Goal: Check status: Check status

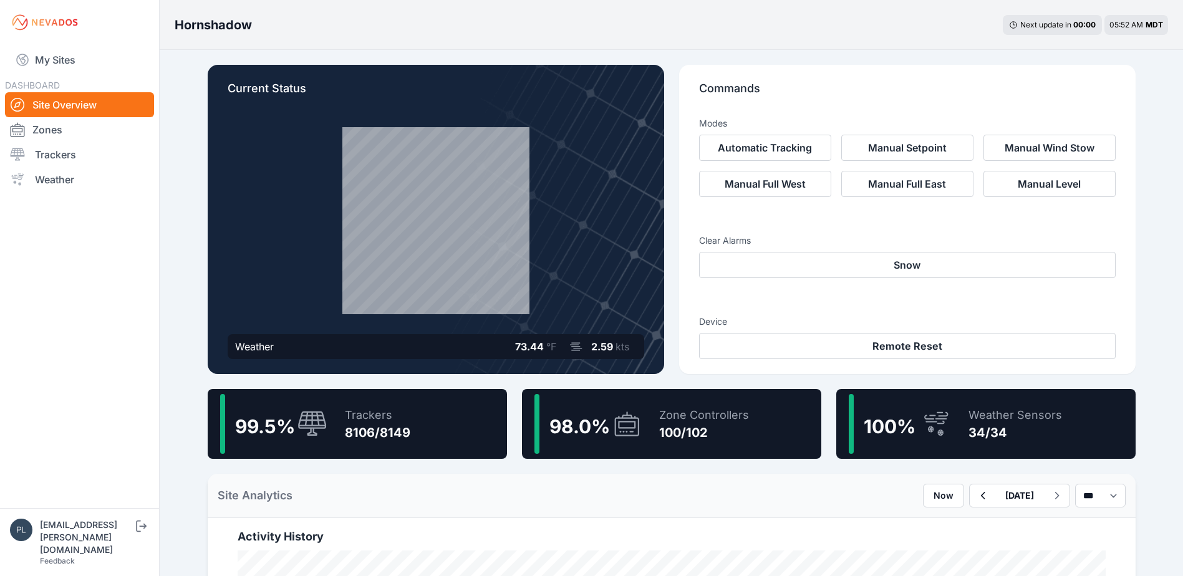
scroll to position [312, 0]
click at [103, 302] on nav "My Sites DASHBOARD Site Overview Zones Trackers Weather" at bounding box center [79, 271] width 159 height 453
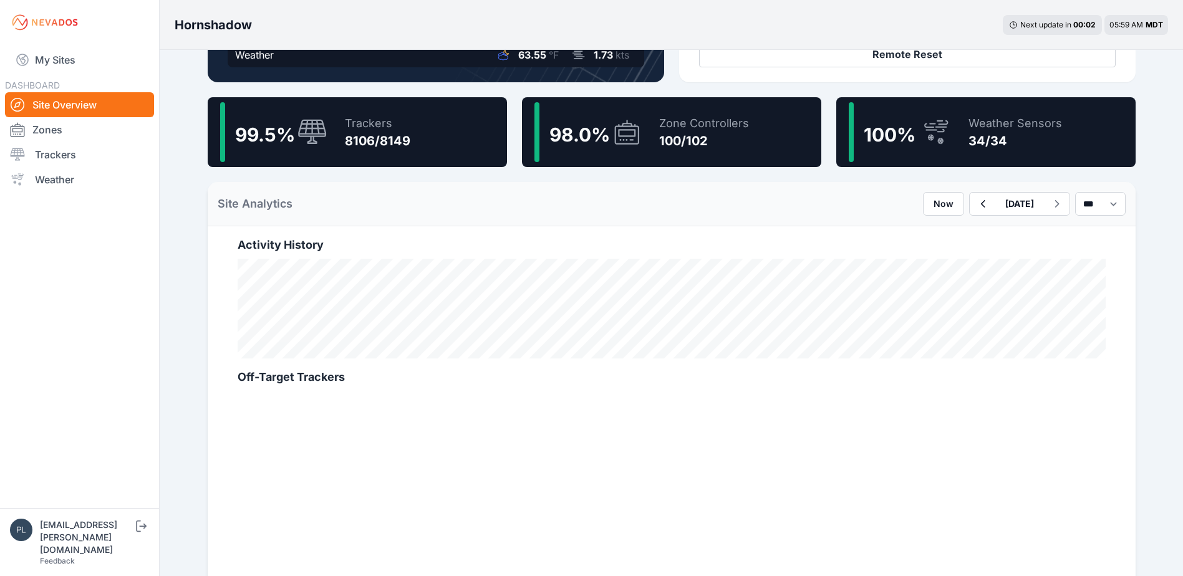
scroll to position [249, 0]
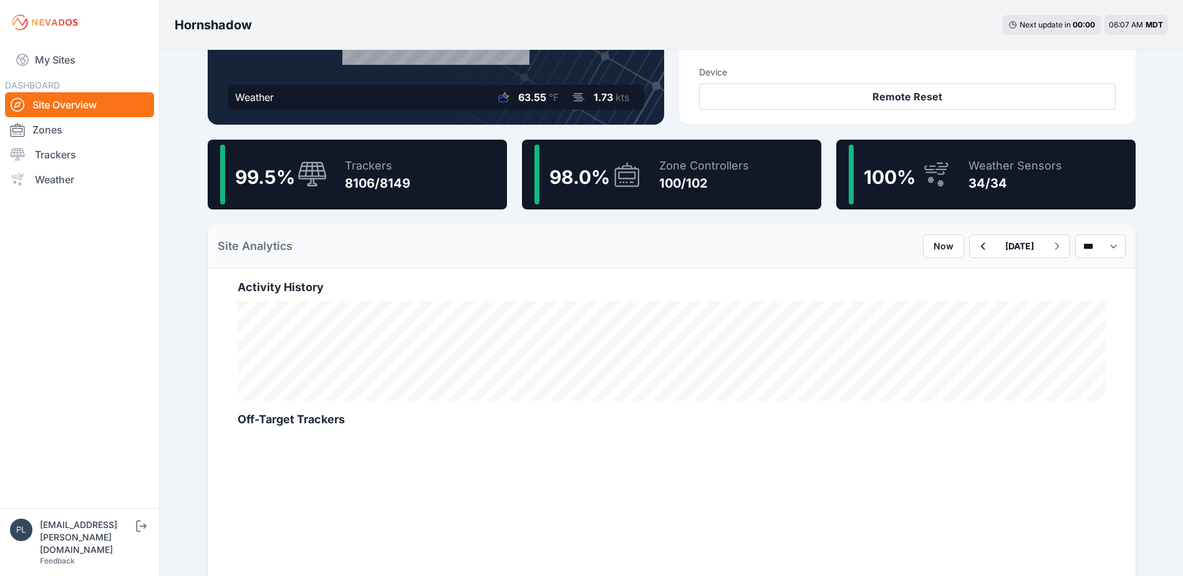
click at [306, 188] on div "99.5 %" at bounding box center [273, 175] width 107 height 60
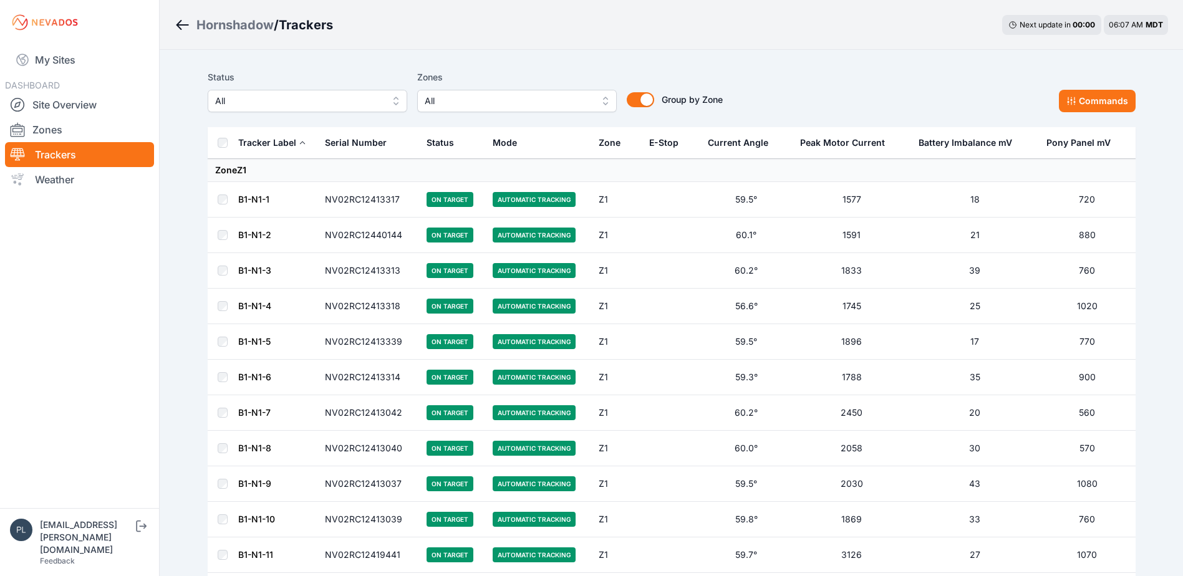
click at [241, 195] on link "B1-N1-1" at bounding box center [253, 199] width 31 height 11
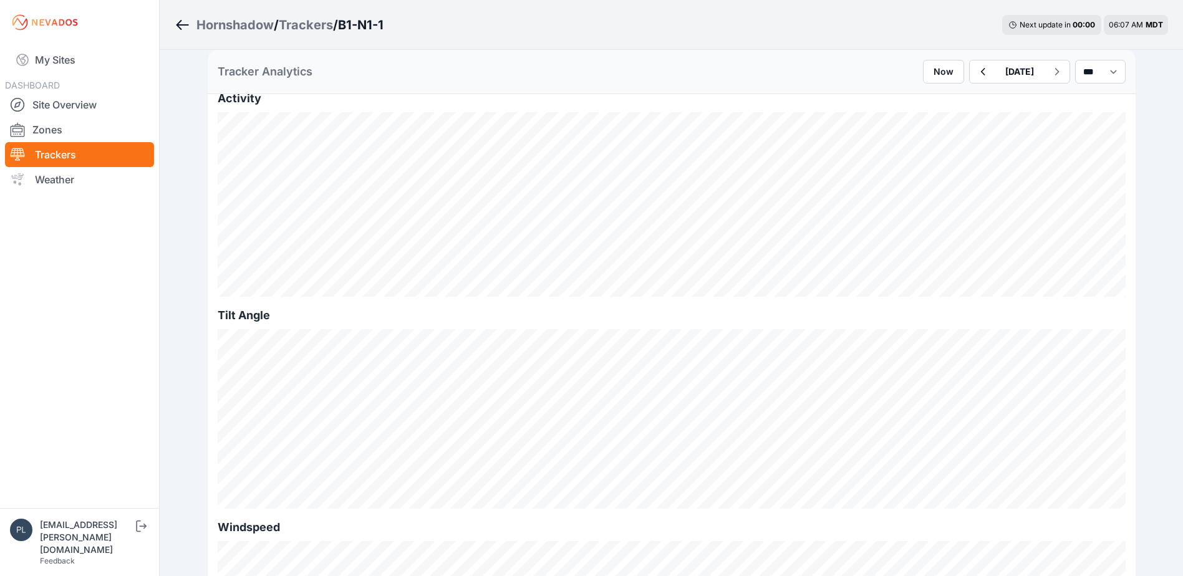
scroll to position [374, 0]
click at [974, 75] on icon "button" at bounding box center [982, 71] width 16 height 15
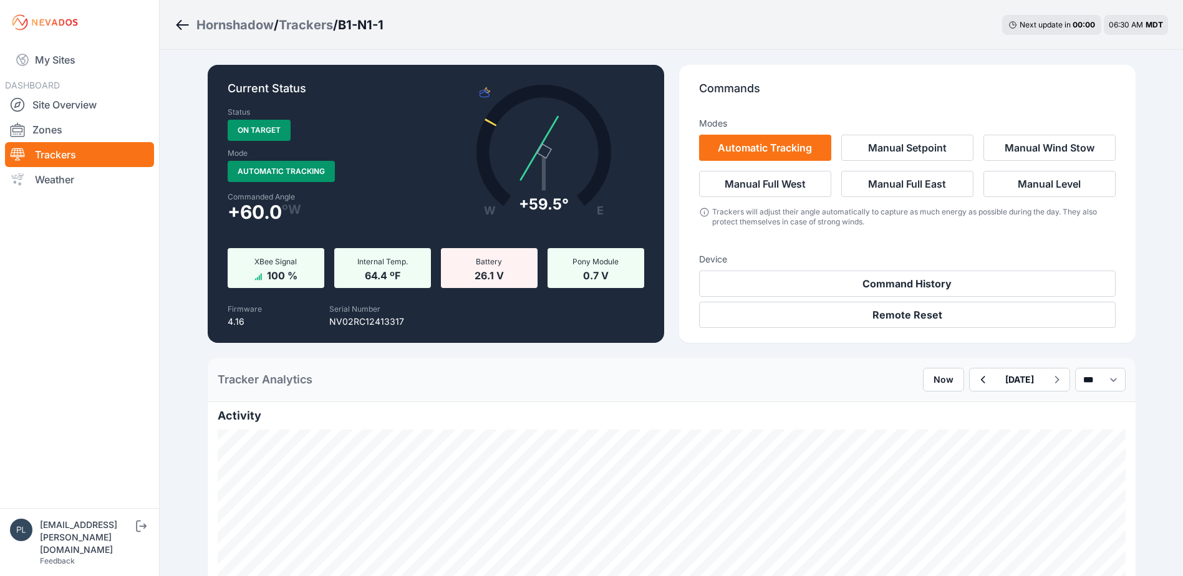
drag, startPoint x: 170, startPoint y: 402, endPoint x: 80, endPoint y: 408, distance: 89.4
click at [81, 408] on nav "My Sites DASHBOARD Site Overview Zones Trackers Weather" at bounding box center [79, 271] width 159 height 453
click at [80, 94] on link "Site Overview" at bounding box center [79, 104] width 149 height 25
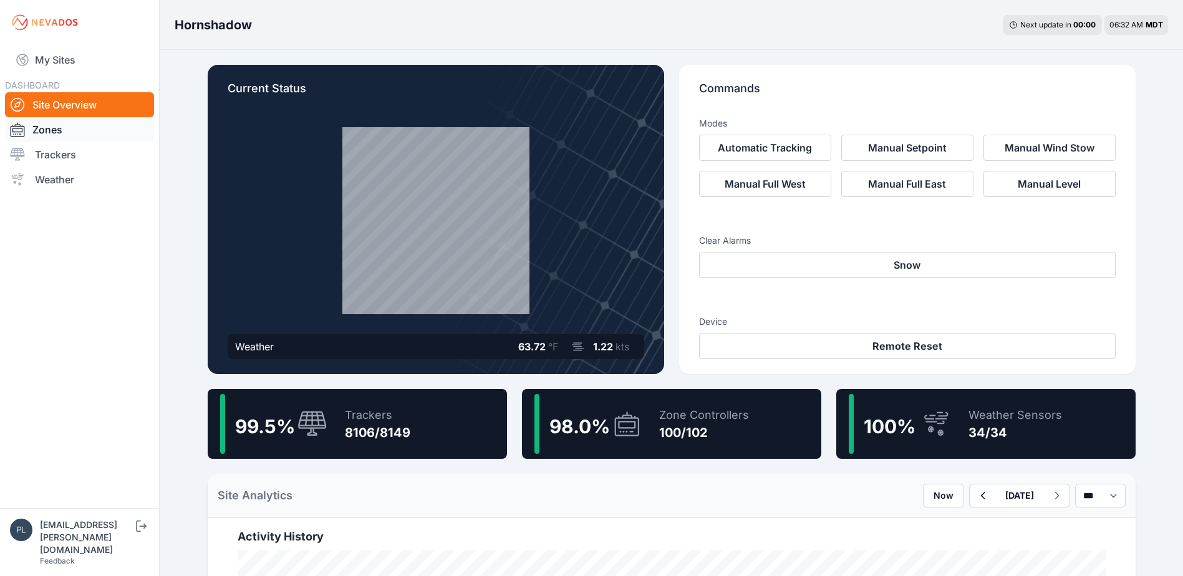
click at [64, 131] on link "Zones" at bounding box center [79, 129] width 149 height 25
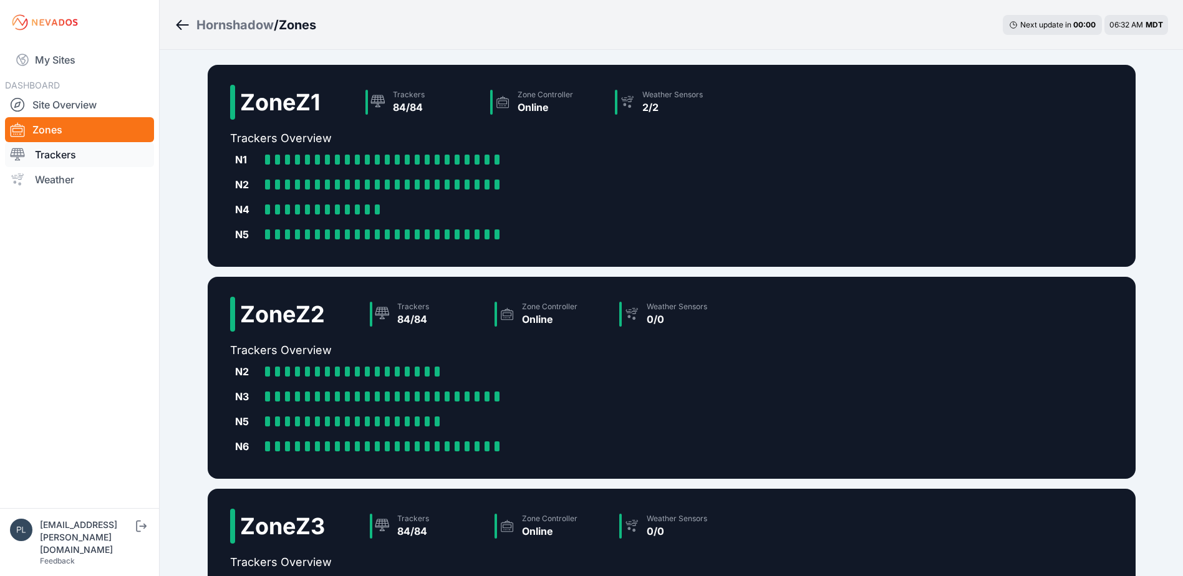
click at [102, 165] on link "Trackers" at bounding box center [79, 154] width 149 height 25
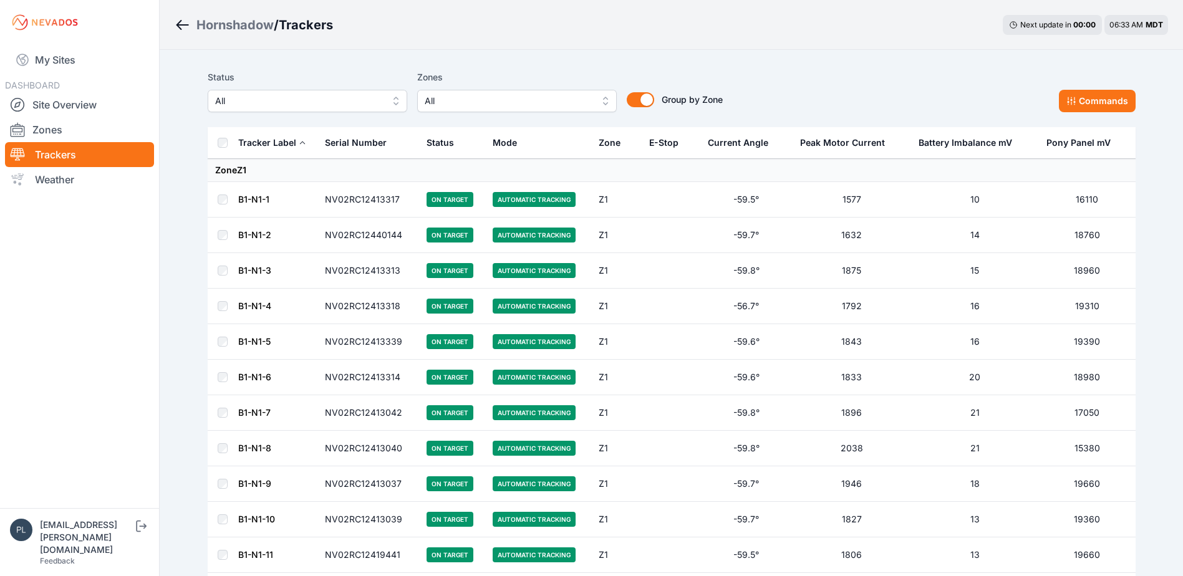
click at [255, 201] on link "B1-N1-1" at bounding box center [253, 199] width 31 height 11
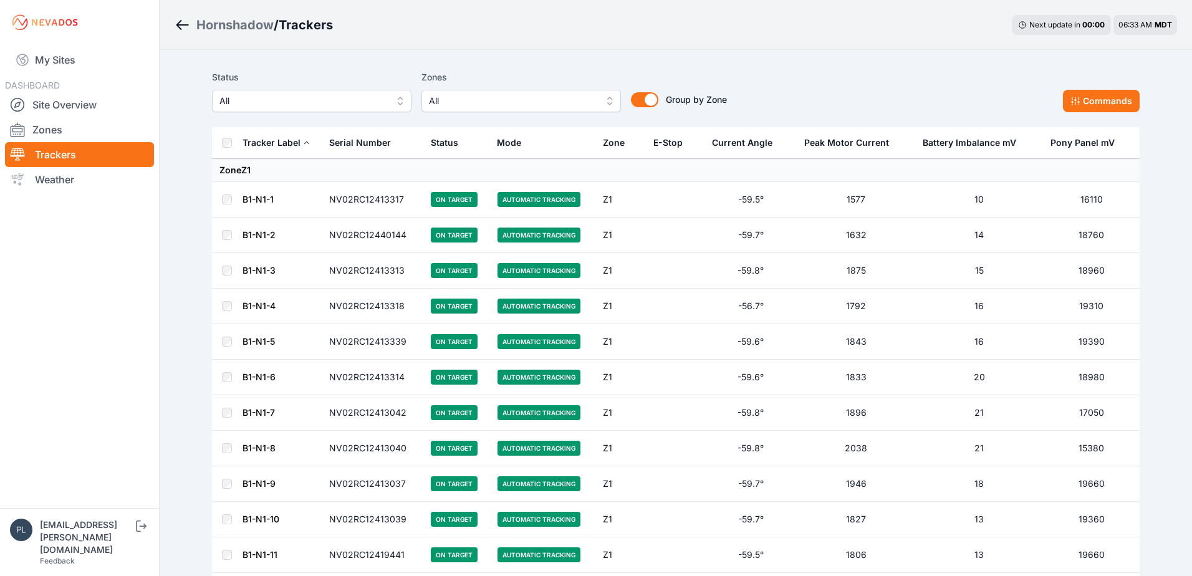
click at [392, 97] on button "All" at bounding box center [312, 101] width 200 height 22
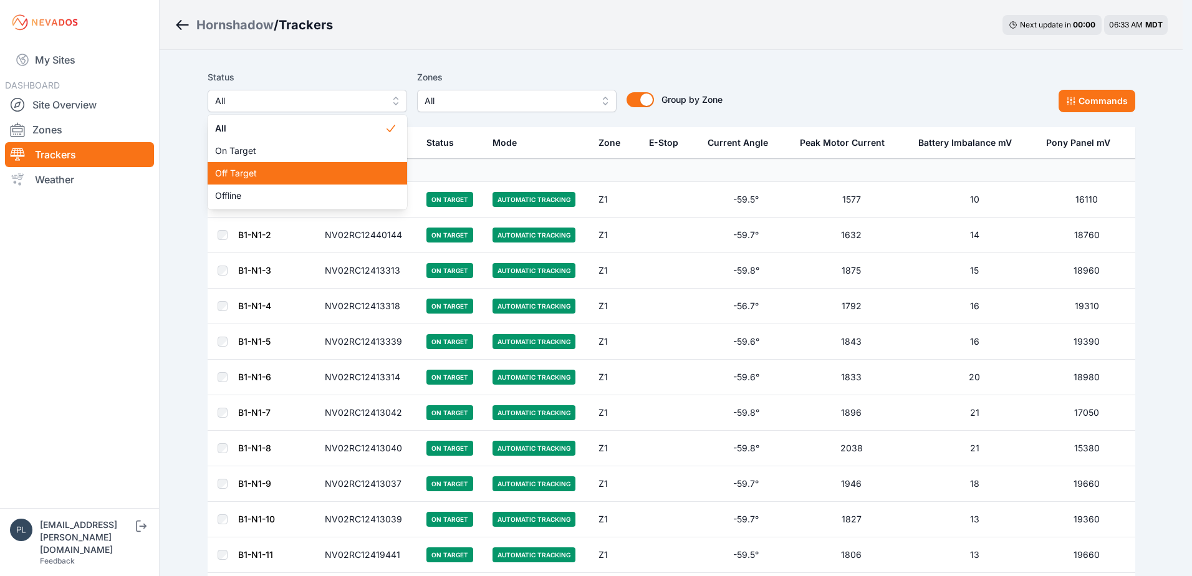
click at [345, 175] on span "Off Target" at bounding box center [300, 173] width 170 height 12
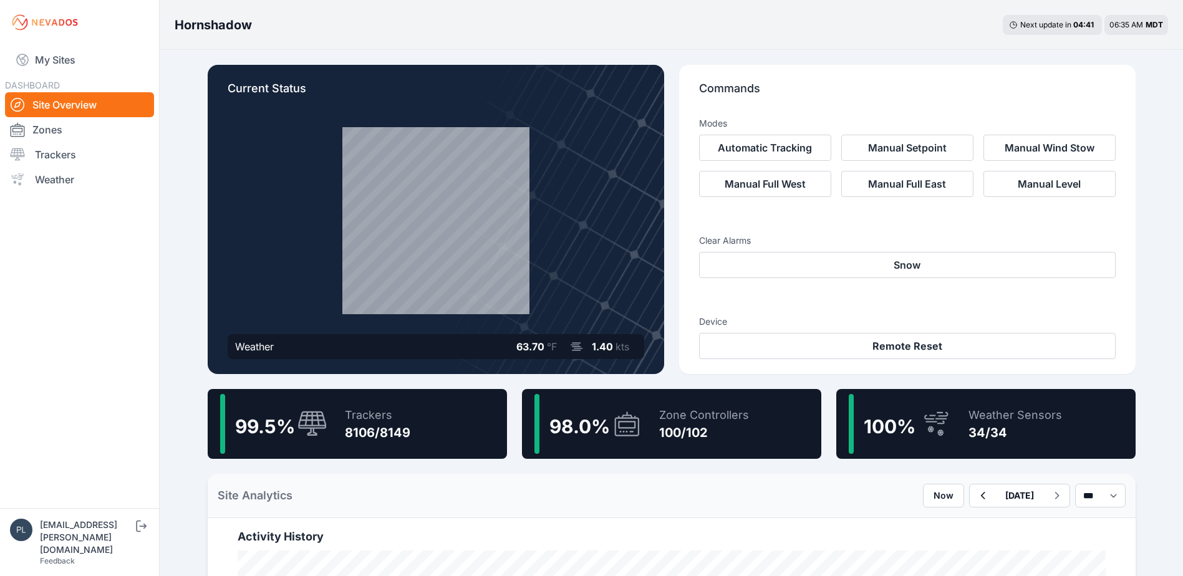
click at [355, 428] on div "8106/8149" at bounding box center [377, 432] width 65 height 17
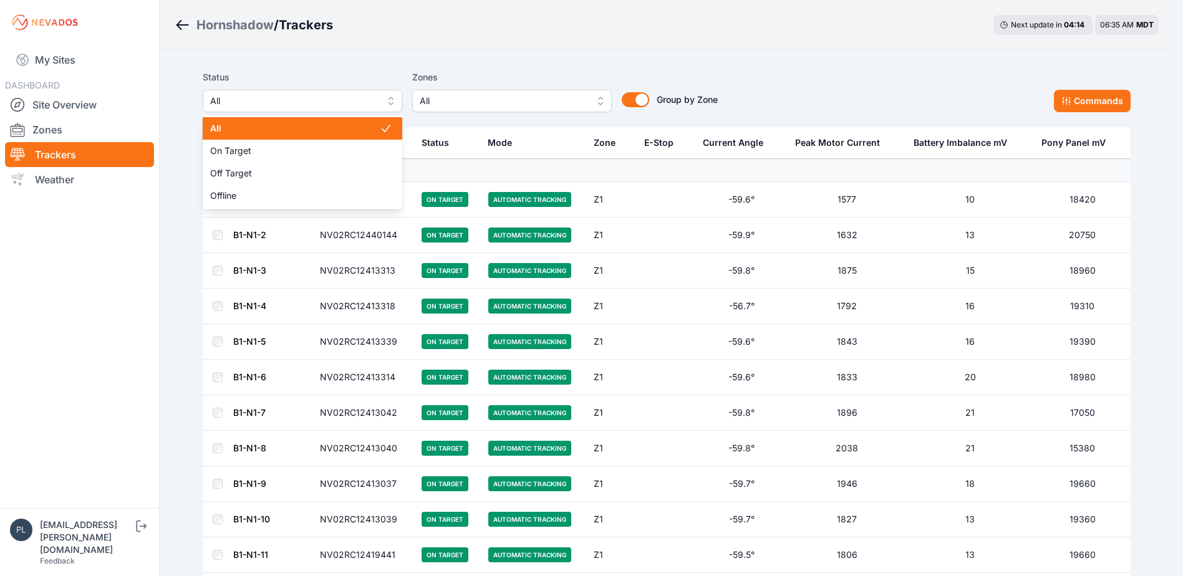
click at [293, 111] on button "All" at bounding box center [303, 101] width 200 height 22
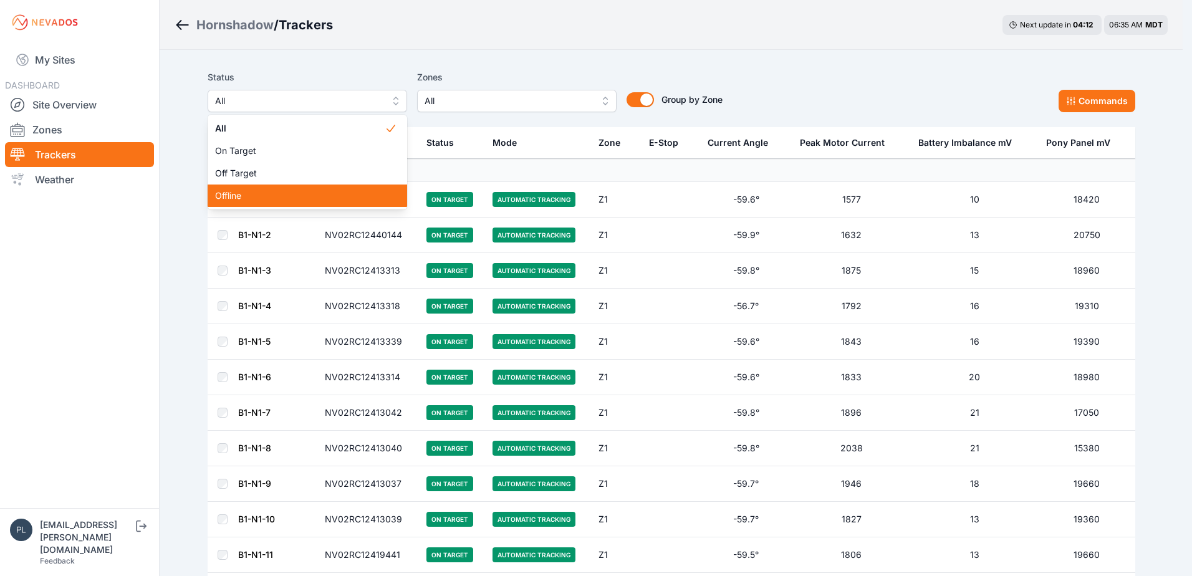
click at [271, 193] on span "Offline" at bounding box center [300, 196] width 170 height 12
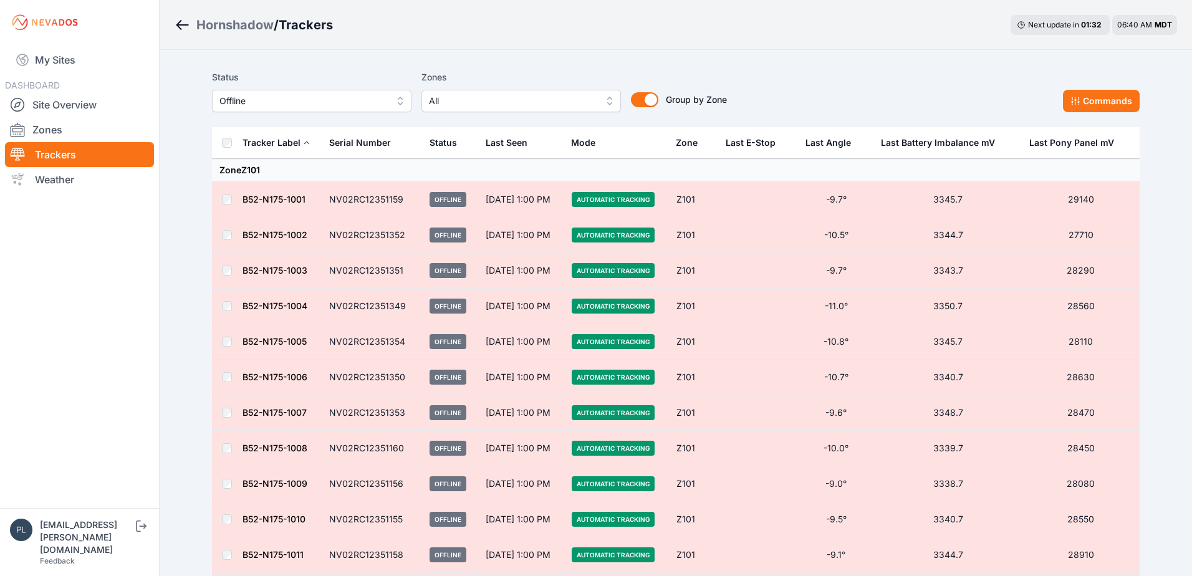
click at [306, 95] on span "Offline" at bounding box center [302, 101] width 167 height 15
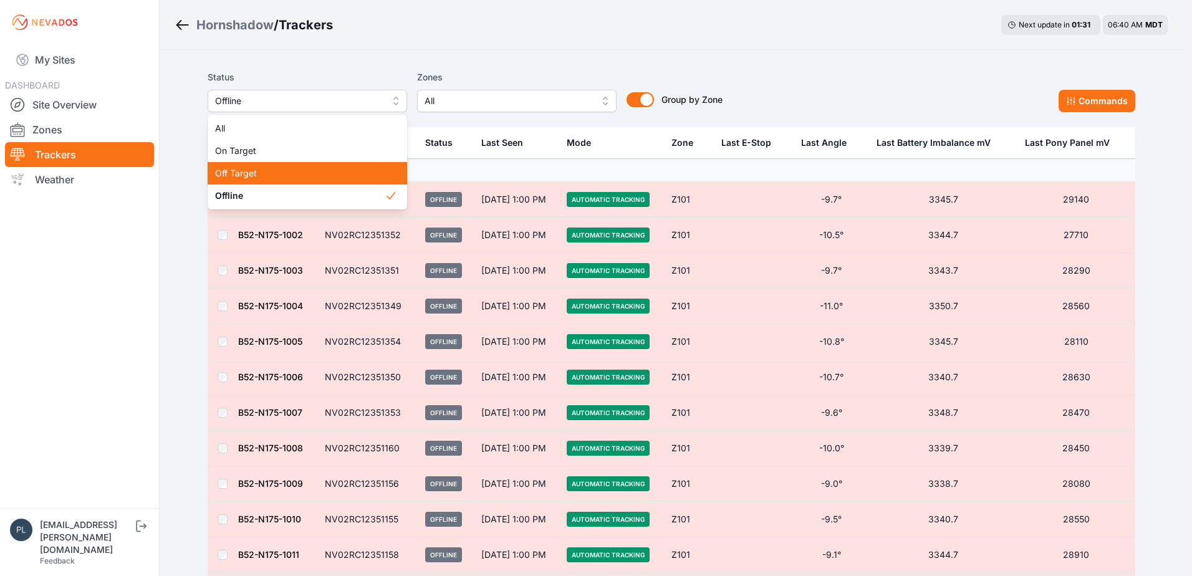
click at [281, 170] on span "Off Target" at bounding box center [300, 173] width 170 height 12
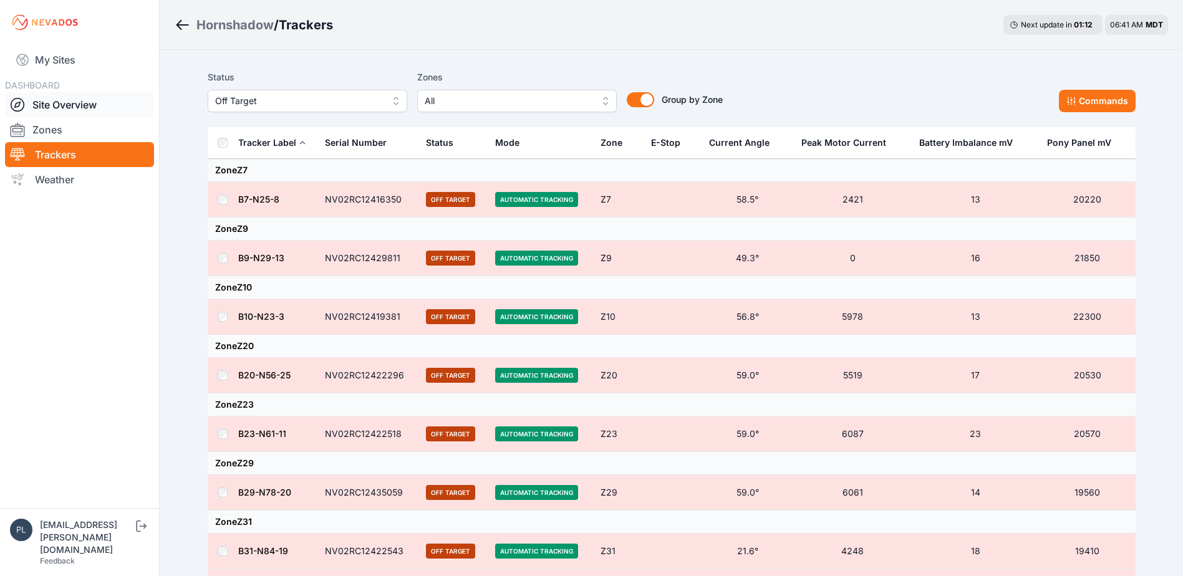
click at [70, 99] on link "Site Overview" at bounding box center [79, 104] width 149 height 25
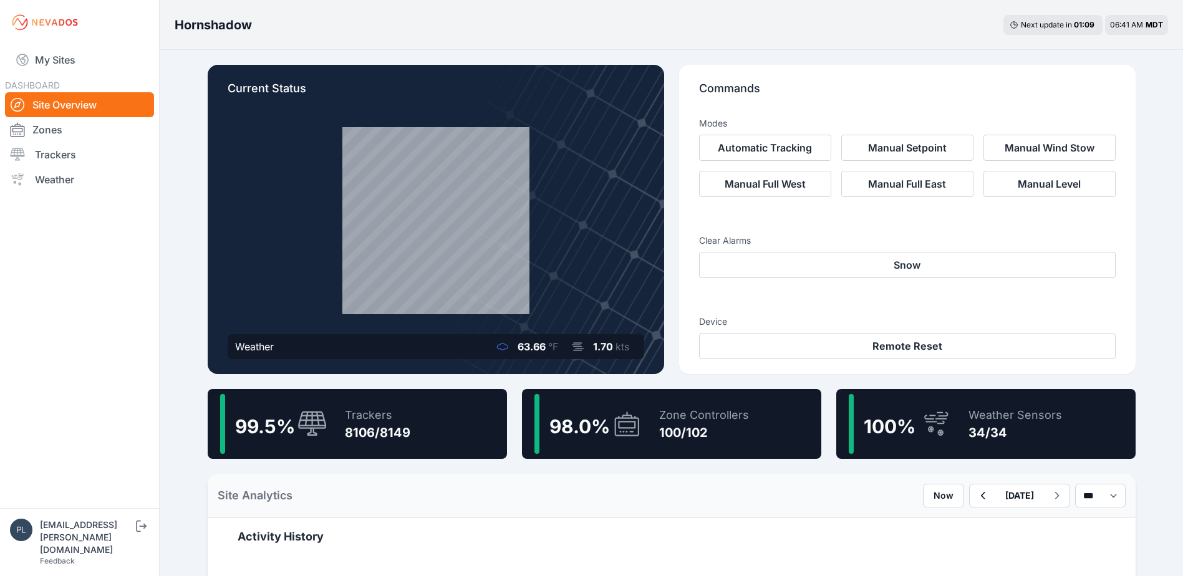
click at [83, 281] on nav "My Sites DASHBOARD Site Overview Zones Trackers Weather" at bounding box center [79, 271] width 159 height 453
click at [133, 461] on nav "My Sites DASHBOARD Site Overview Zones Trackers Weather" at bounding box center [79, 271] width 159 height 453
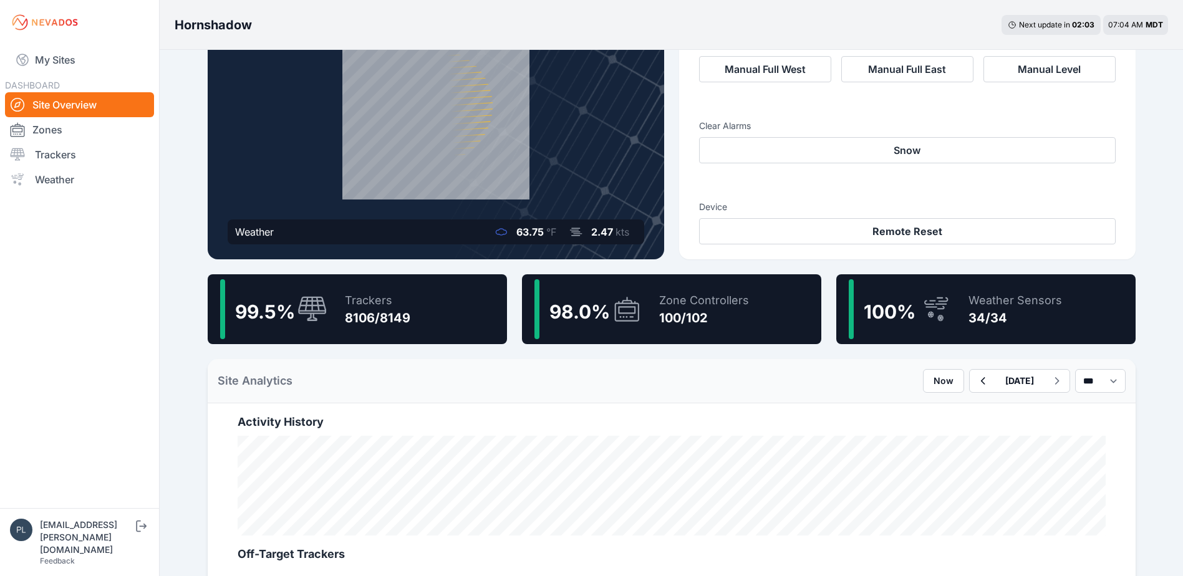
scroll to position [125, 0]
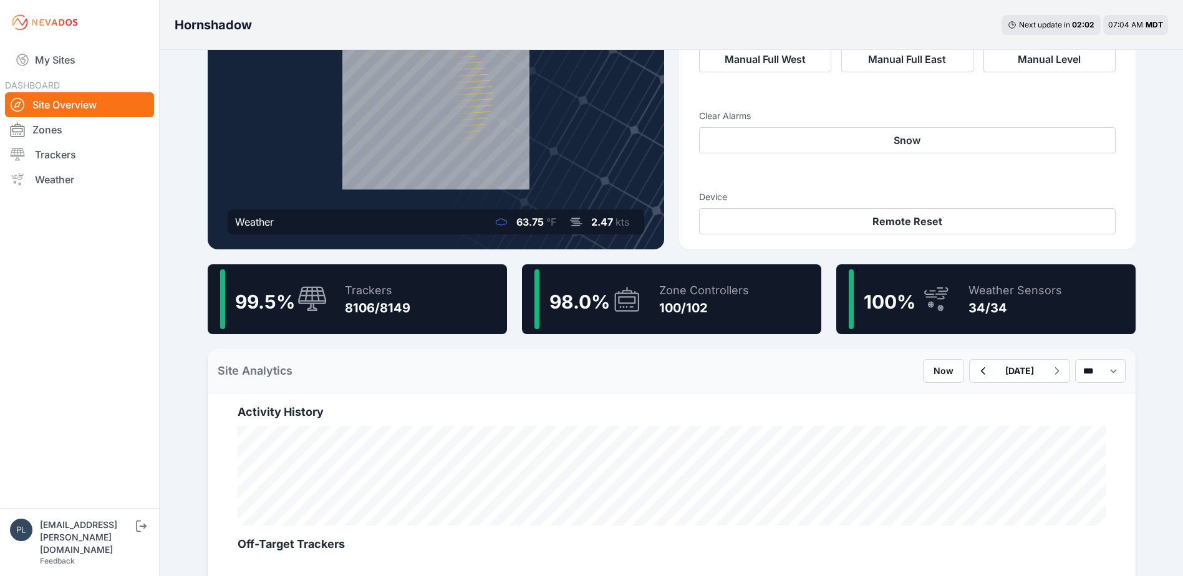
click at [370, 306] on div "8106/8149" at bounding box center [377, 307] width 65 height 17
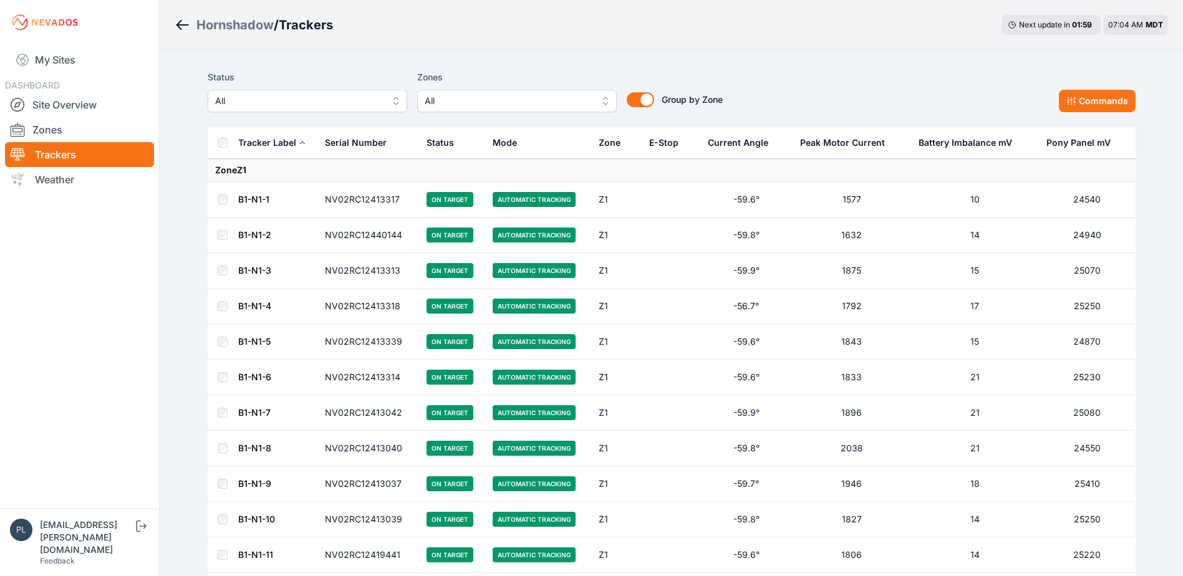
click at [273, 107] on span "All" at bounding box center [298, 101] width 167 height 15
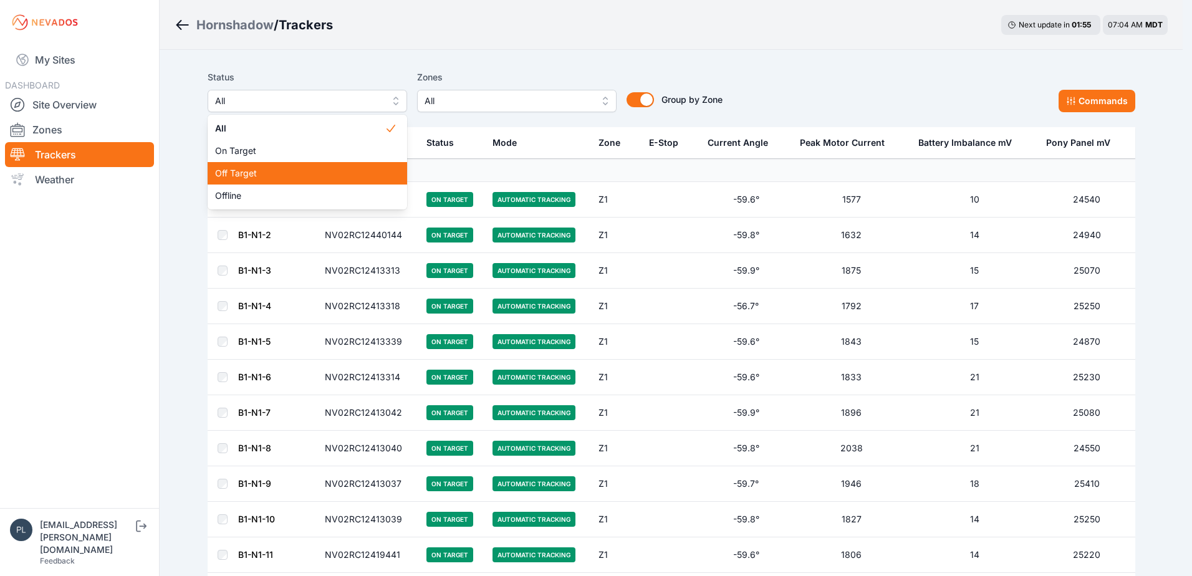
click at [312, 169] on span "Off Target" at bounding box center [300, 173] width 170 height 12
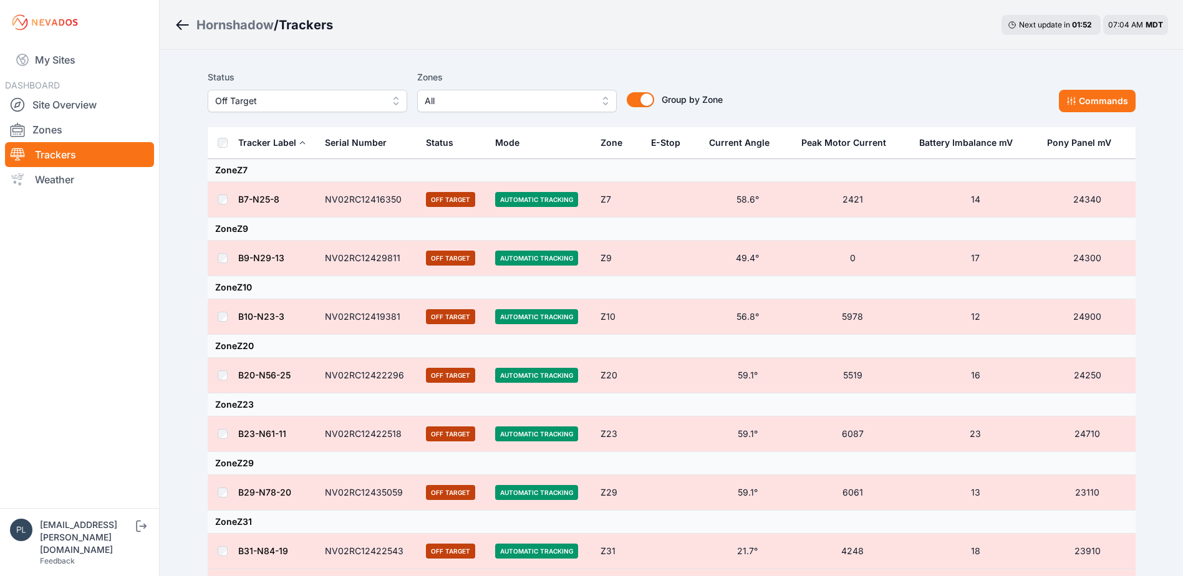
click at [102, 336] on nav "My Sites DASHBOARD Site Overview Zones Trackers Weather" at bounding box center [79, 271] width 159 height 453
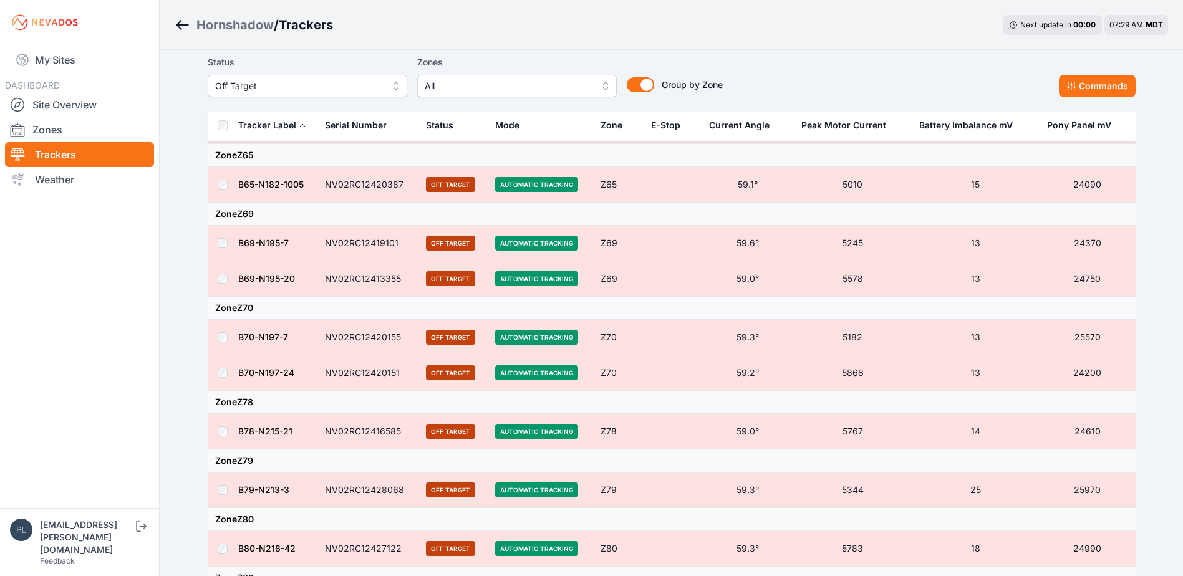
scroll to position [2415, 0]
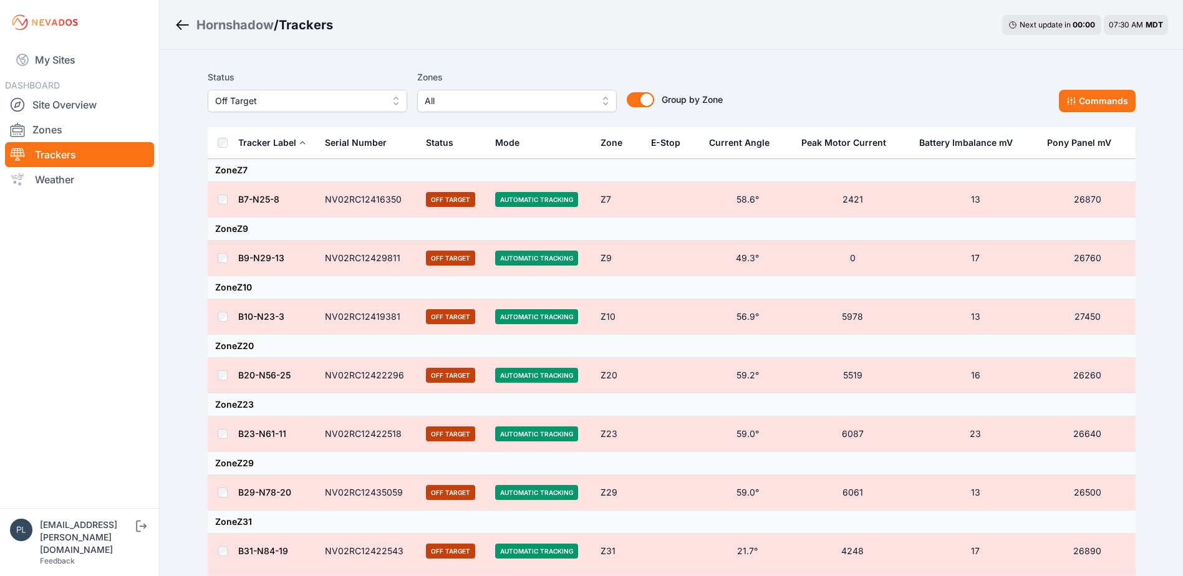
click at [98, 335] on nav "My Sites DASHBOARD Site Overview Zones Trackers Weather" at bounding box center [79, 271] width 159 height 453
click at [556, 43] on div "Hornshadow / Trackers Next update in 00 : 00 07:30 AM MDT" at bounding box center [671, 25] width 1023 height 50
click at [143, 315] on nav "My Sites DASHBOARD Site Overview Zones Trackers Weather" at bounding box center [79, 271] width 159 height 453
click at [140, 301] on nav "My Sites DASHBOARD Site Overview Zones Trackers Weather" at bounding box center [79, 271] width 159 height 453
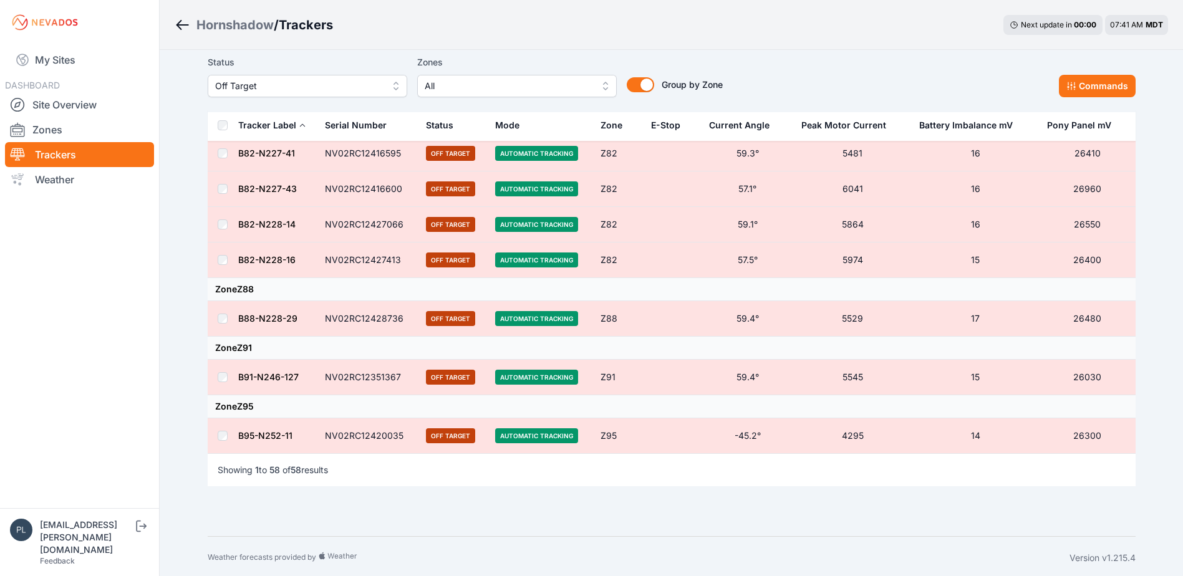
scroll to position [2415, 0]
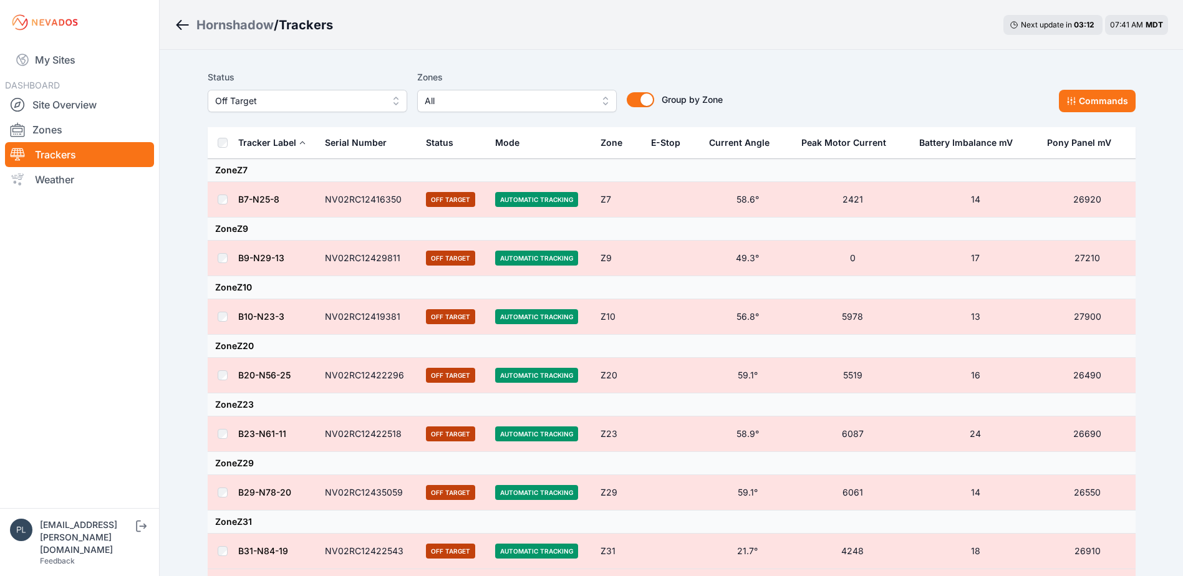
scroll to position [2415, 0]
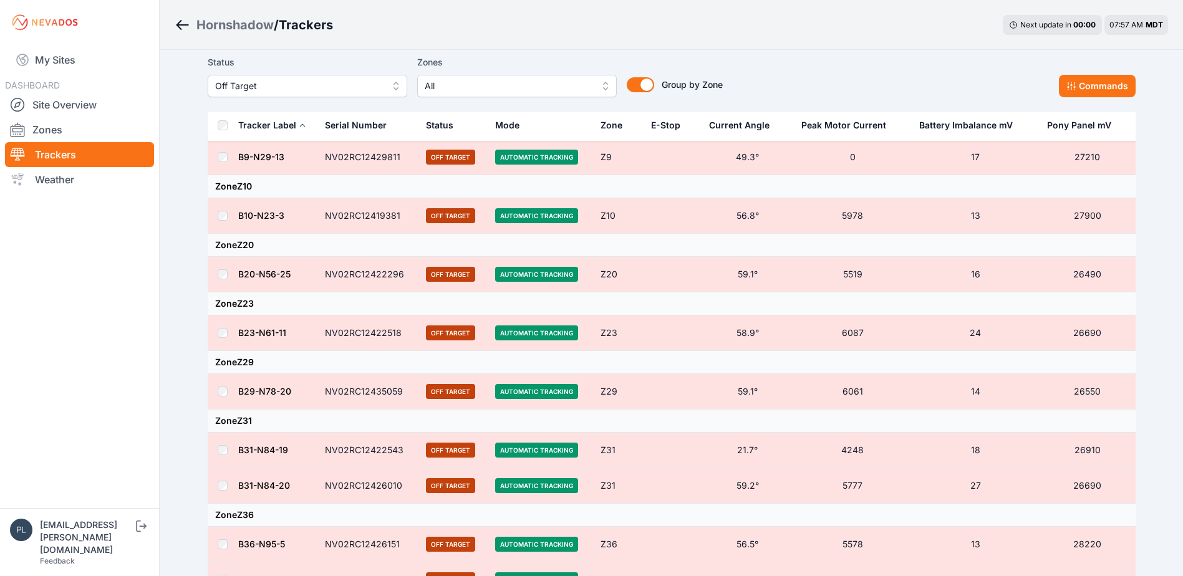
scroll to position [0, 0]
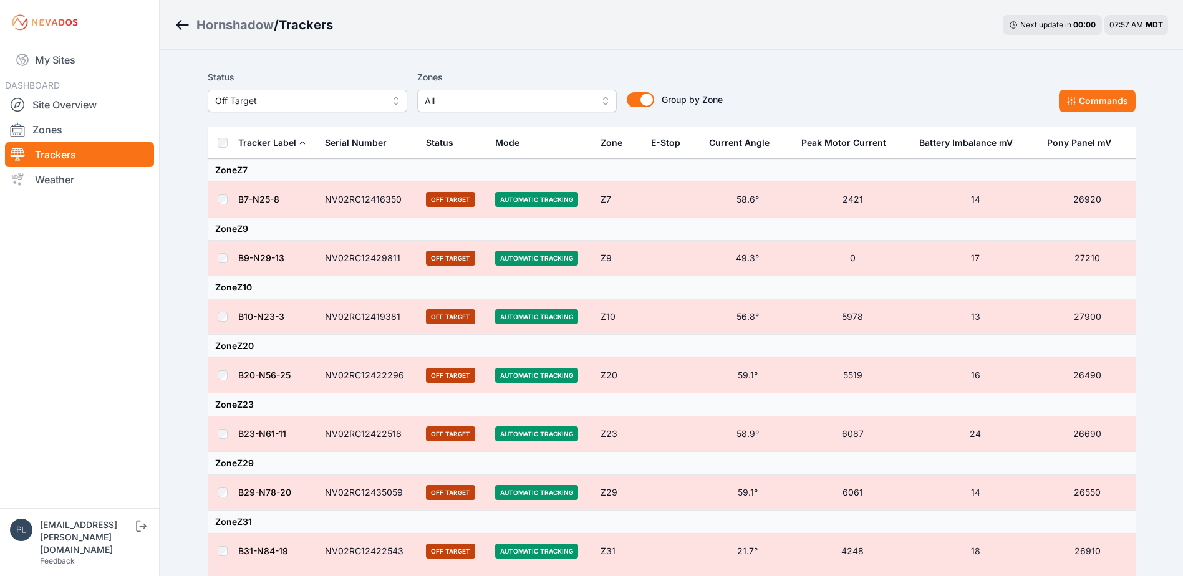
click at [693, 27] on div "Hornshadow / Trackers Next update in 00 : 00 07:57 AM MDT" at bounding box center [671, 25] width 1023 height 50
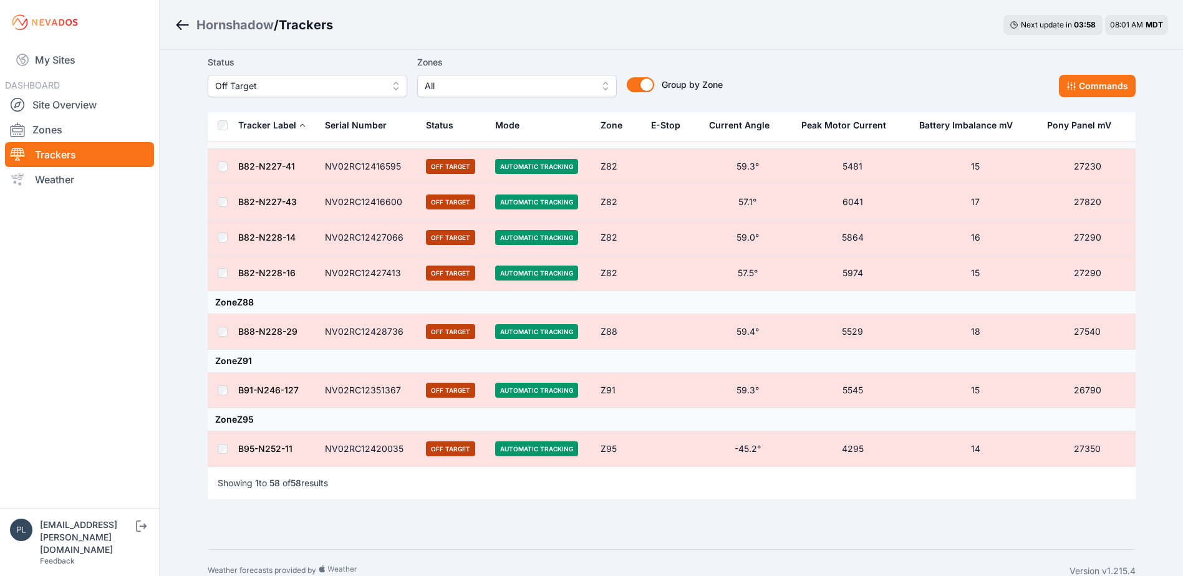
scroll to position [2415, 0]
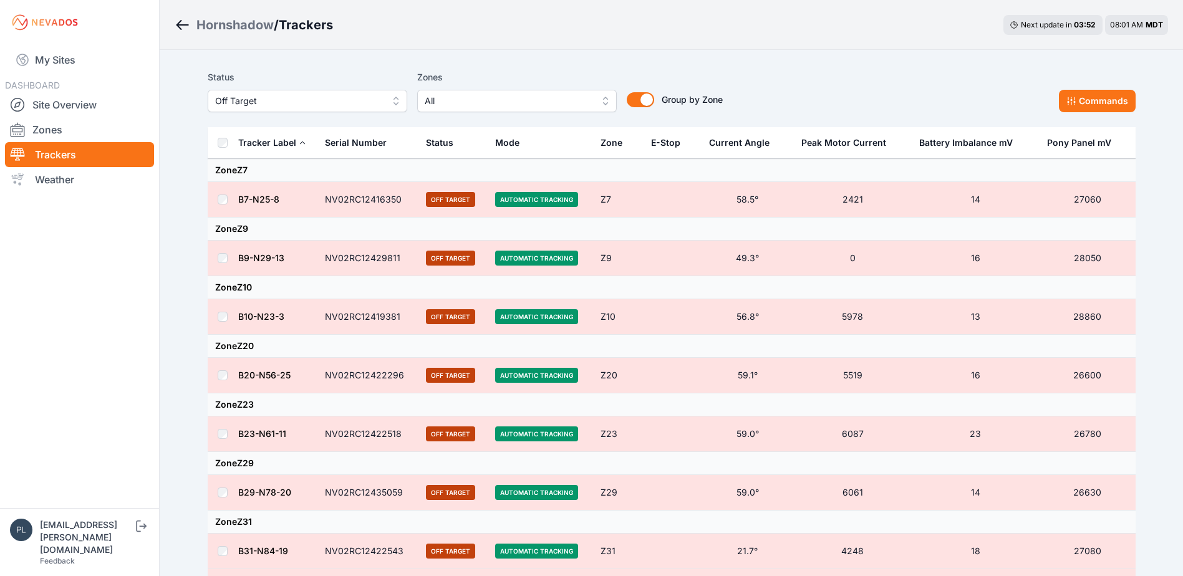
scroll to position [2415, 0]
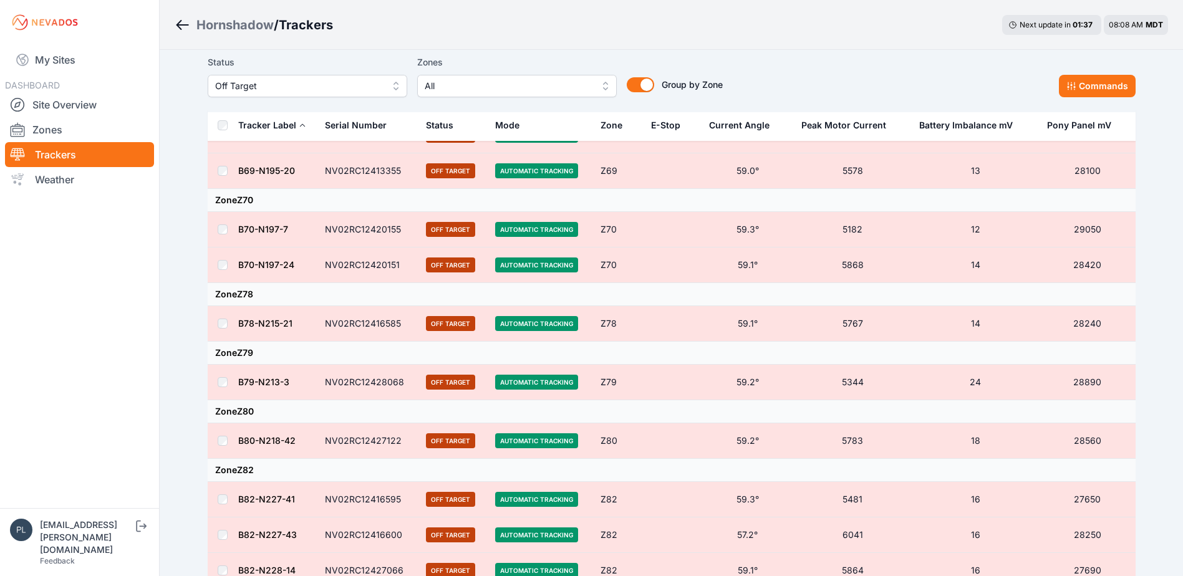
scroll to position [2415, 0]
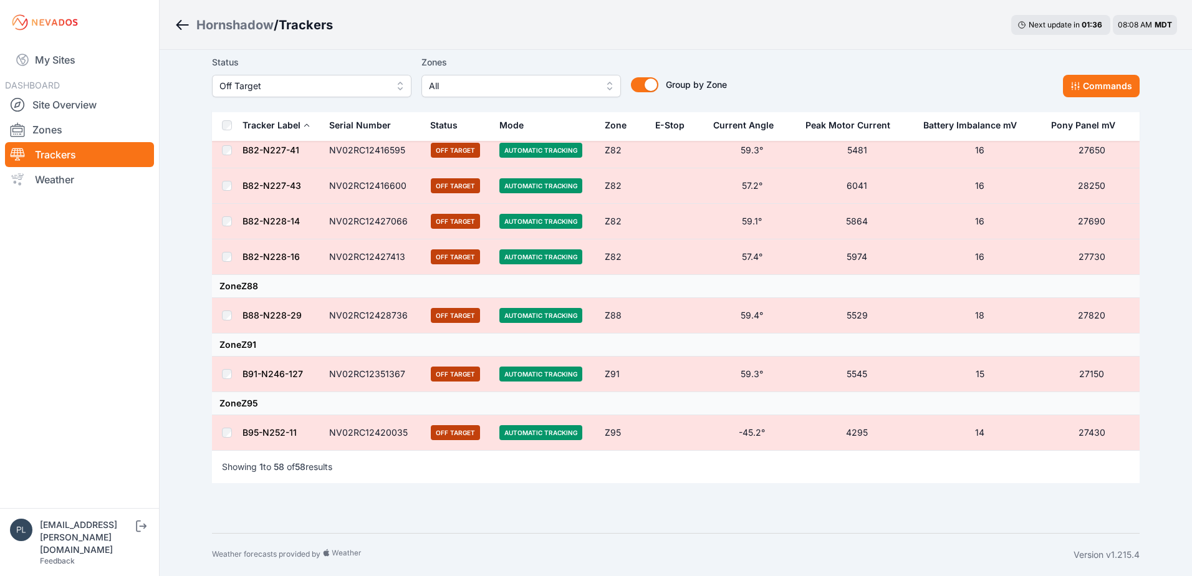
click at [375, 94] on button "Off Target" at bounding box center [312, 86] width 200 height 22
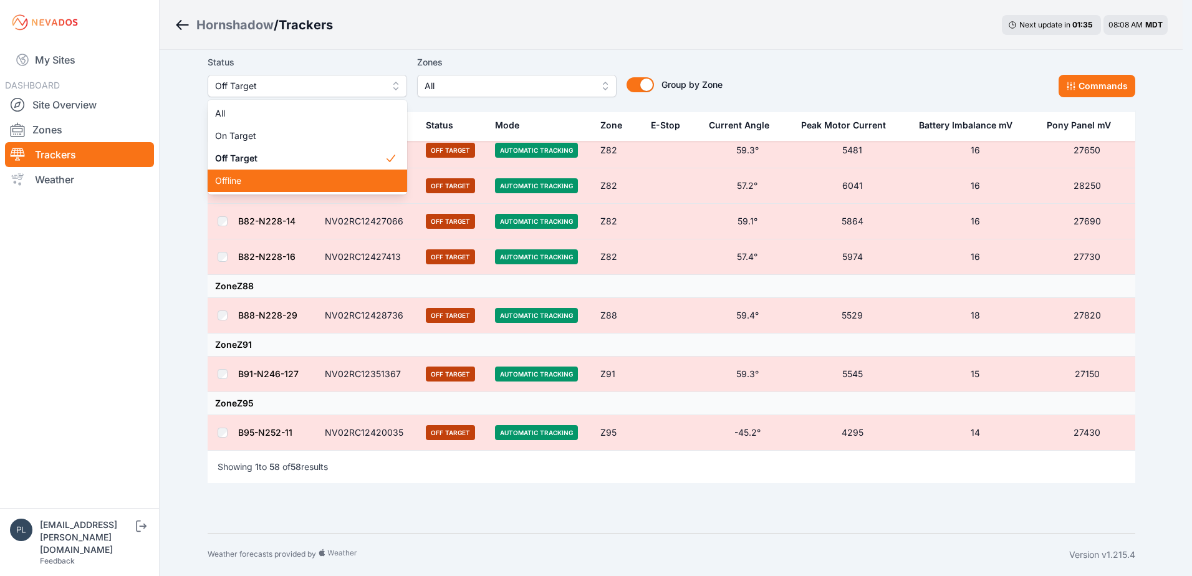
click at [320, 183] on span "Offline" at bounding box center [300, 181] width 170 height 12
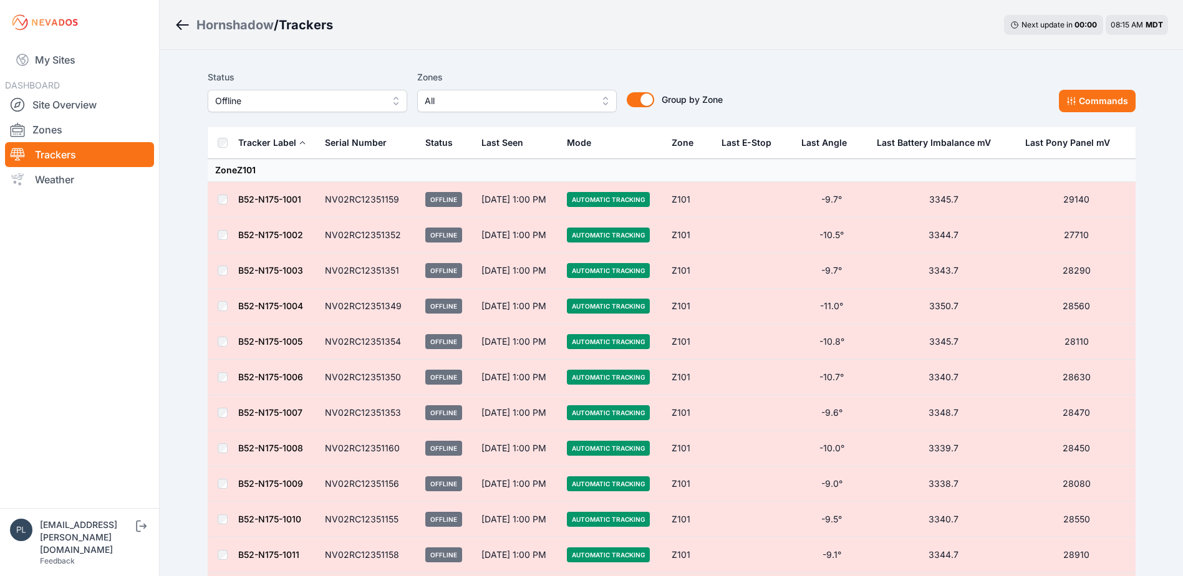
click at [153, 229] on nav "My Sites DASHBOARD Site Overview Zones Trackers Weather" at bounding box center [79, 271] width 159 height 453
click at [57, 109] on link "Site Overview" at bounding box center [79, 104] width 149 height 25
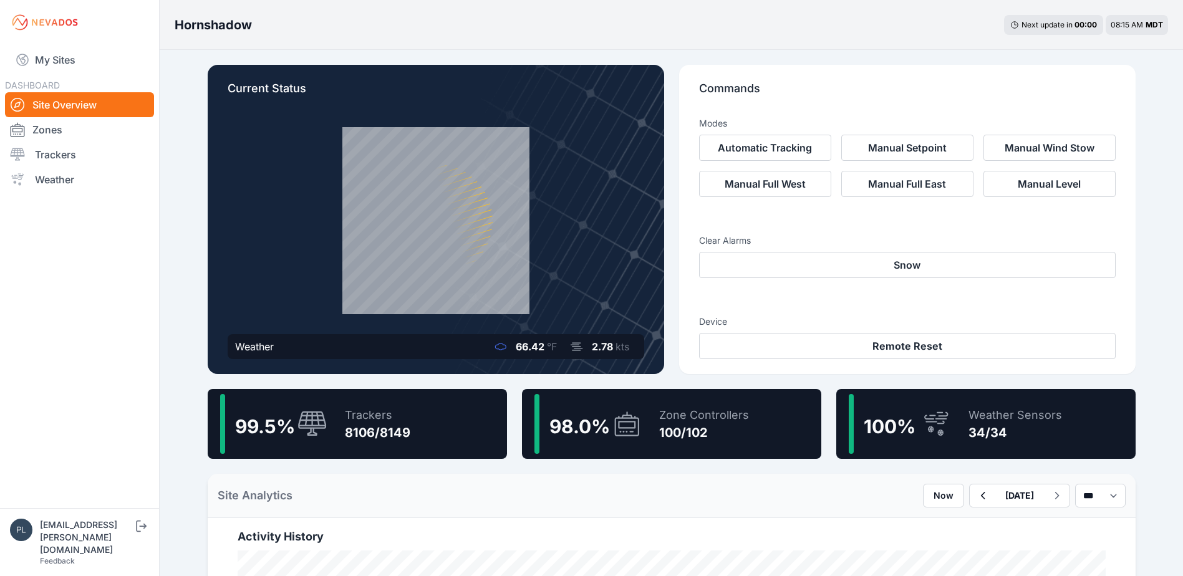
drag, startPoint x: 152, startPoint y: 296, endPoint x: 164, endPoint y: 217, distance: 79.4
click at [155, 289] on nav "My Sites DASHBOARD Site Overview Zones Trackers Weather" at bounding box center [79, 271] width 159 height 453
click at [467, 39] on div "Hornshadow Next update in 00 : 00 08:23 AM MDT" at bounding box center [671, 25] width 1023 height 50
click at [135, 469] on nav "My Sites DASHBOARD Site Overview Zones Trackers Weather" at bounding box center [79, 271] width 159 height 453
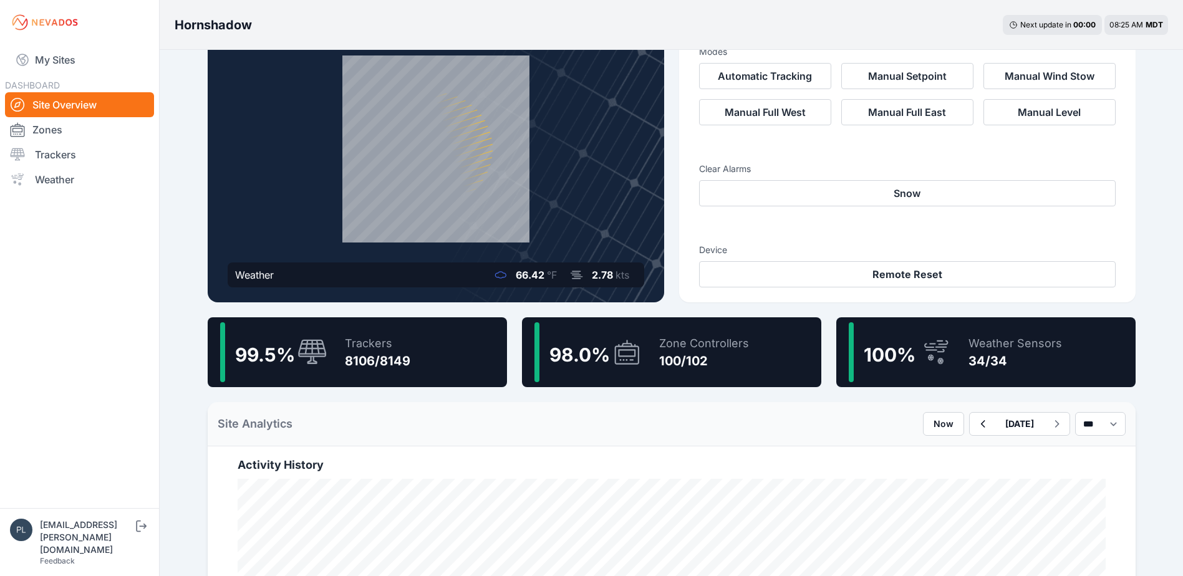
scroll to position [125, 0]
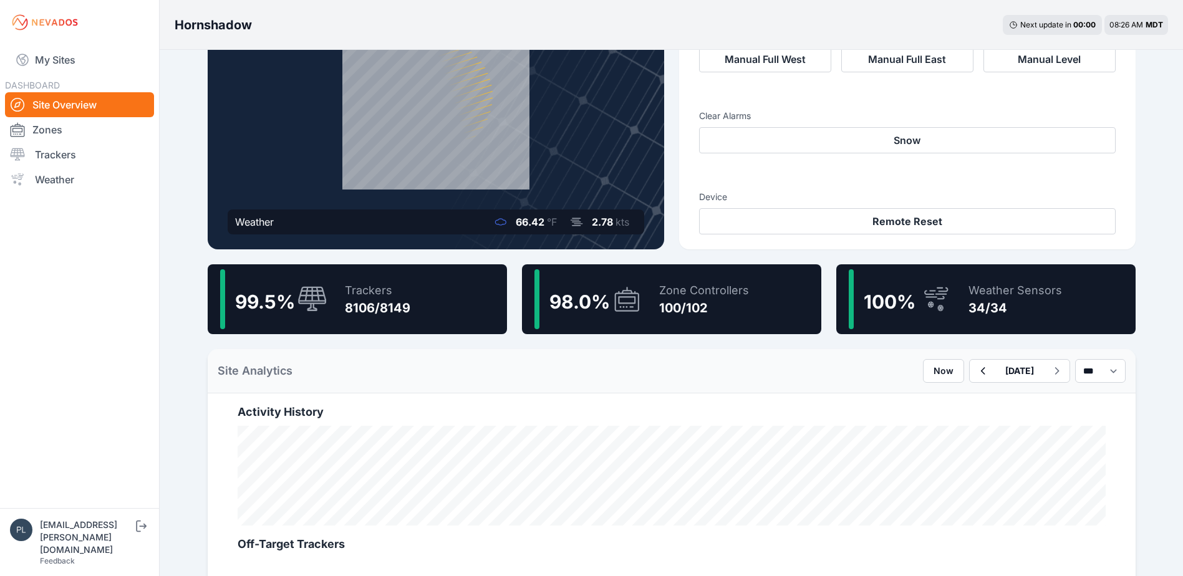
click at [138, 233] on nav "My Sites DASHBOARD Site Overview Zones Trackers Weather" at bounding box center [79, 271] width 159 height 453
